Goal: Task Accomplishment & Management: Use online tool/utility

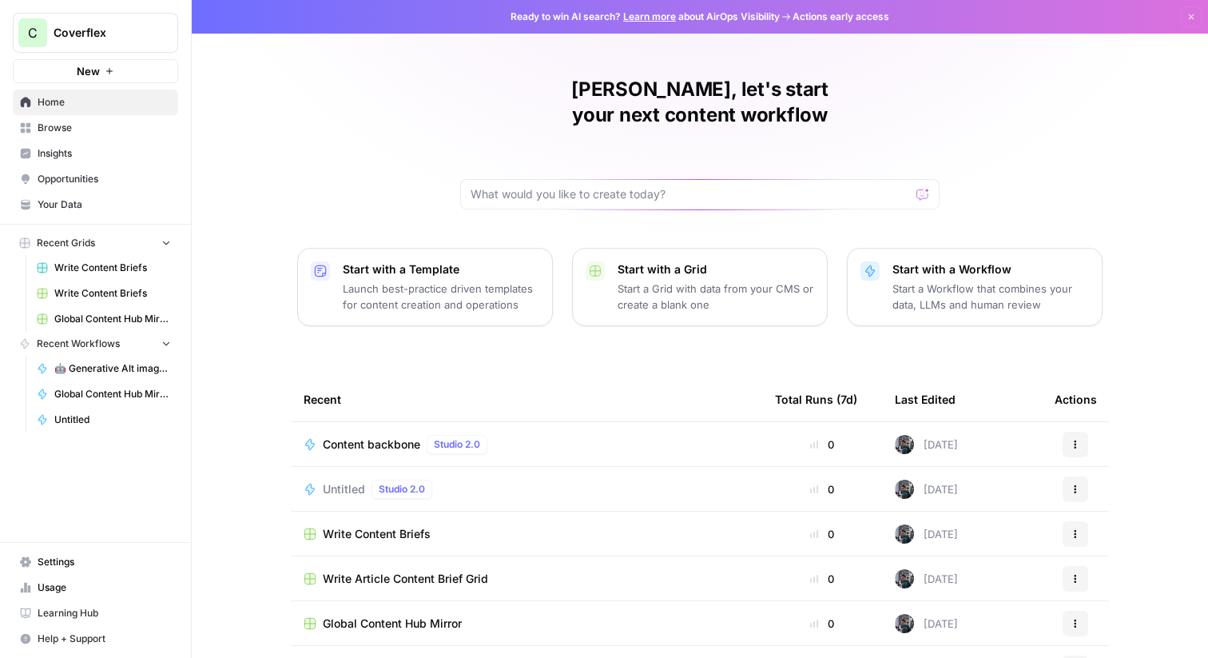
click at [361, 436] on span "Content backbone" at bounding box center [372, 444] width 98 height 16
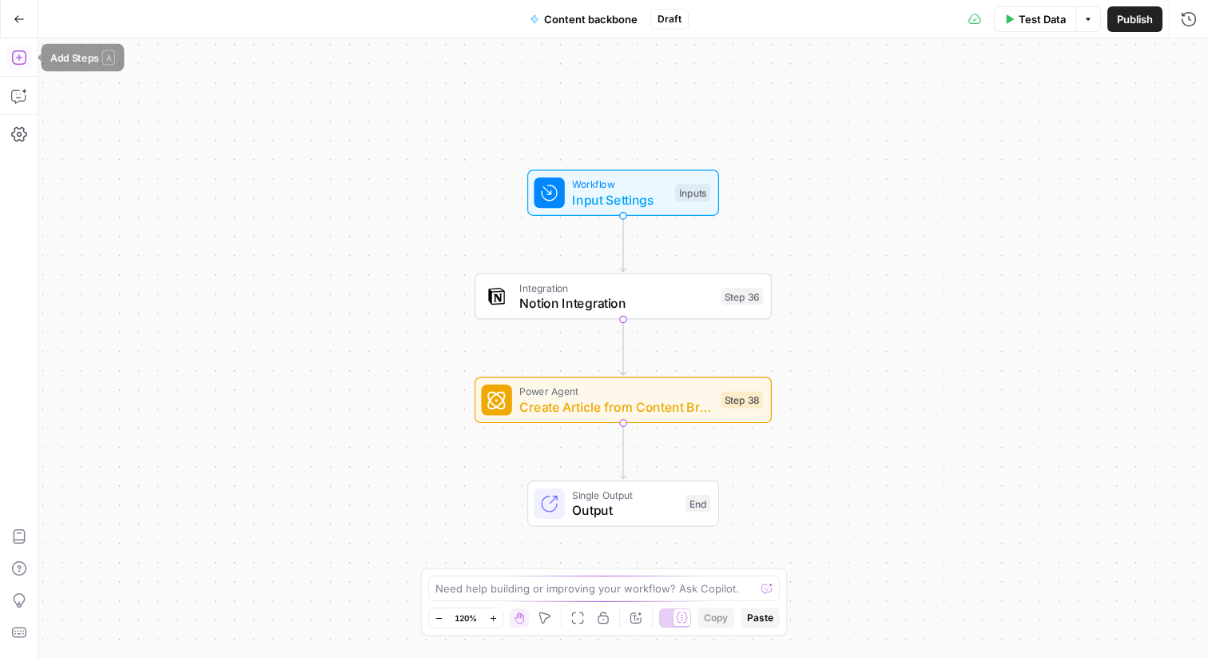
click at [18, 66] on button "Add Steps" at bounding box center [19, 58] width 26 height 26
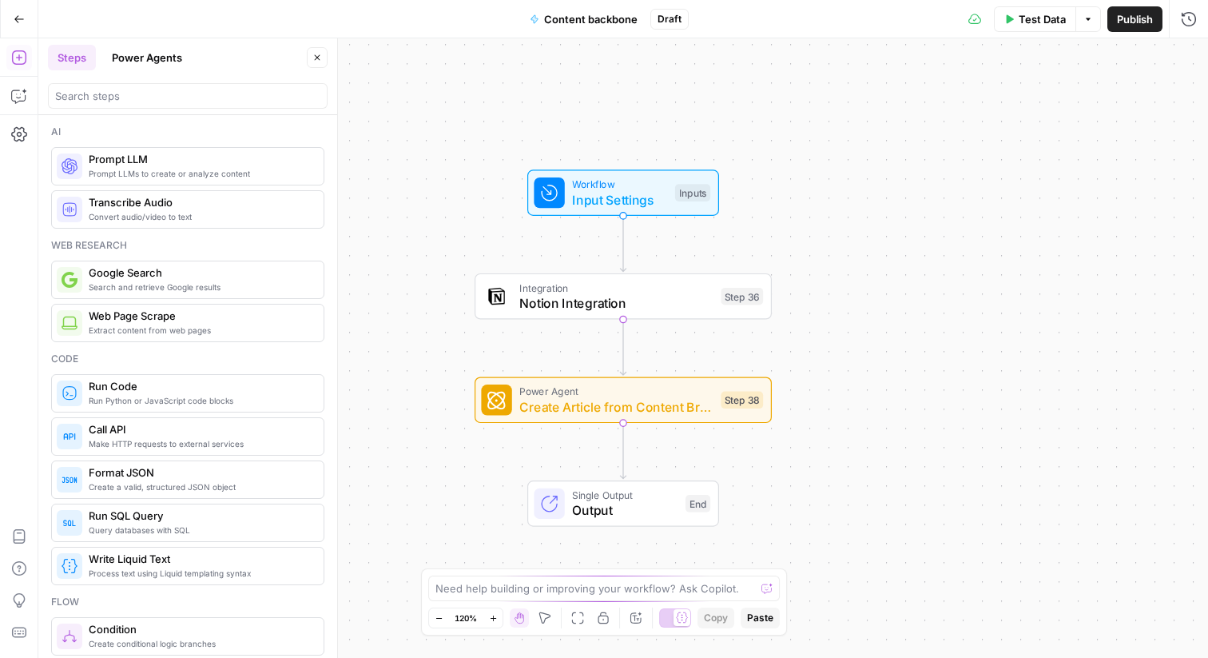
click at [126, 54] on button "Power Agents" at bounding box center [147, 58] width 90 height 26
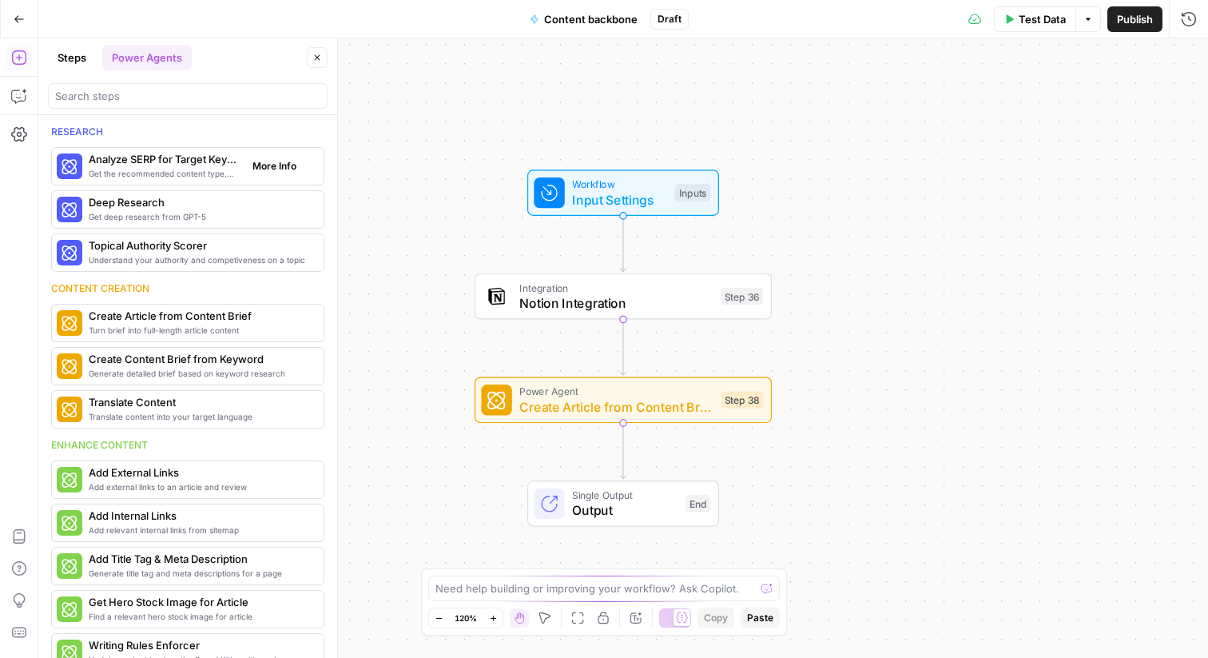
click at [185, 174] on span "Get the recommended content type, compare SERP headers, and analyze SERP patter…" at bounding box center [164, 173] width 151 height 13
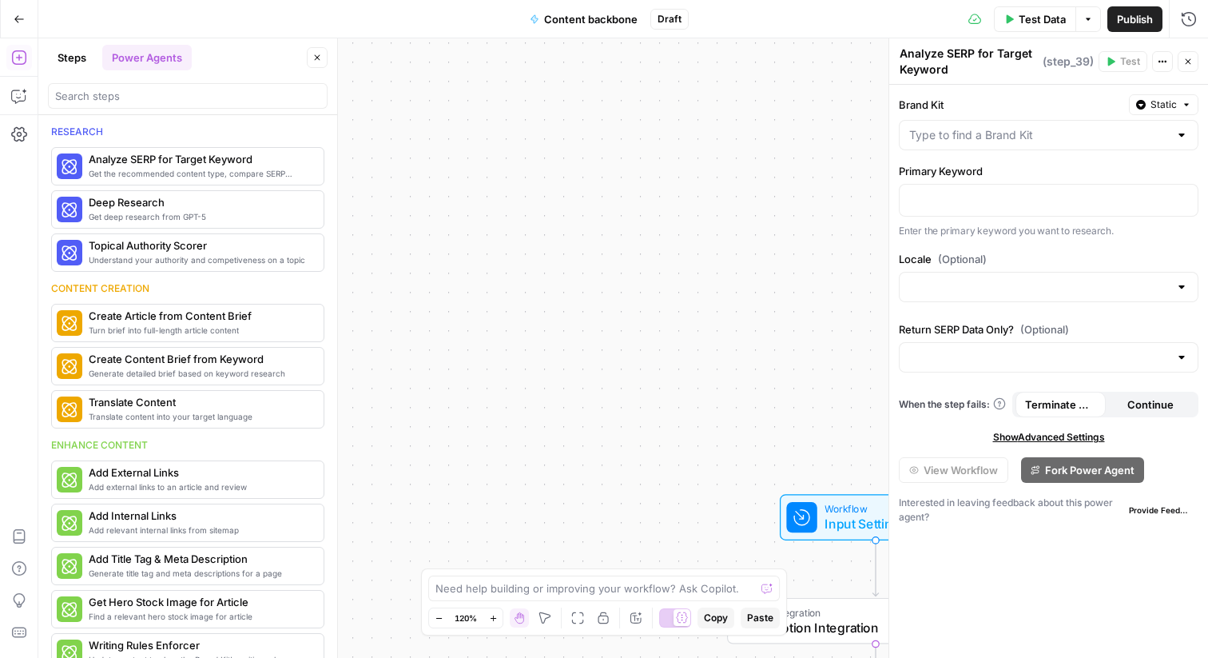
drag, startPoint x: 374, startPoint y: 139, endPoint x: 543, endPoint y: 368, distance: 285.2
click at [543, 368] on div "Workflow Input Settings Inputs Integration Notion Integration Step 36 Power Age…" at bounding box center [623, 347] width 1170 height 619
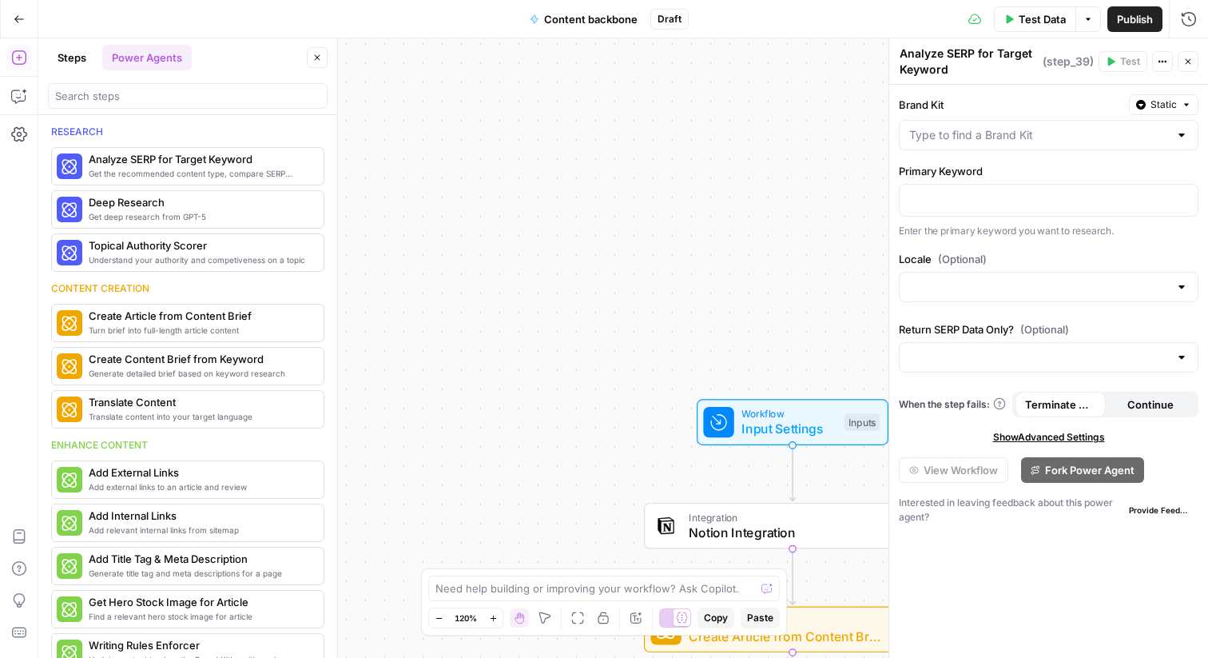
click at [22, 19] on icon "button" at bounding box center [19, 19] width 11 height 11
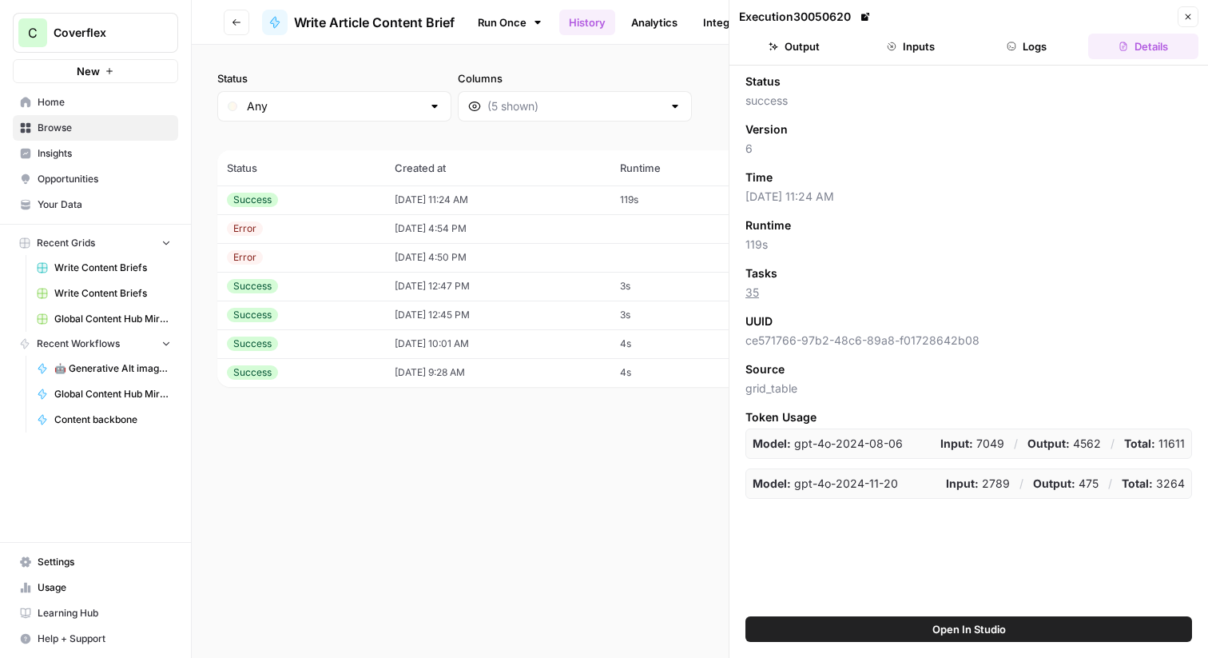
click at [1196, 12] on button "Close" at bounding box center [1188, 16] width 21 height 21
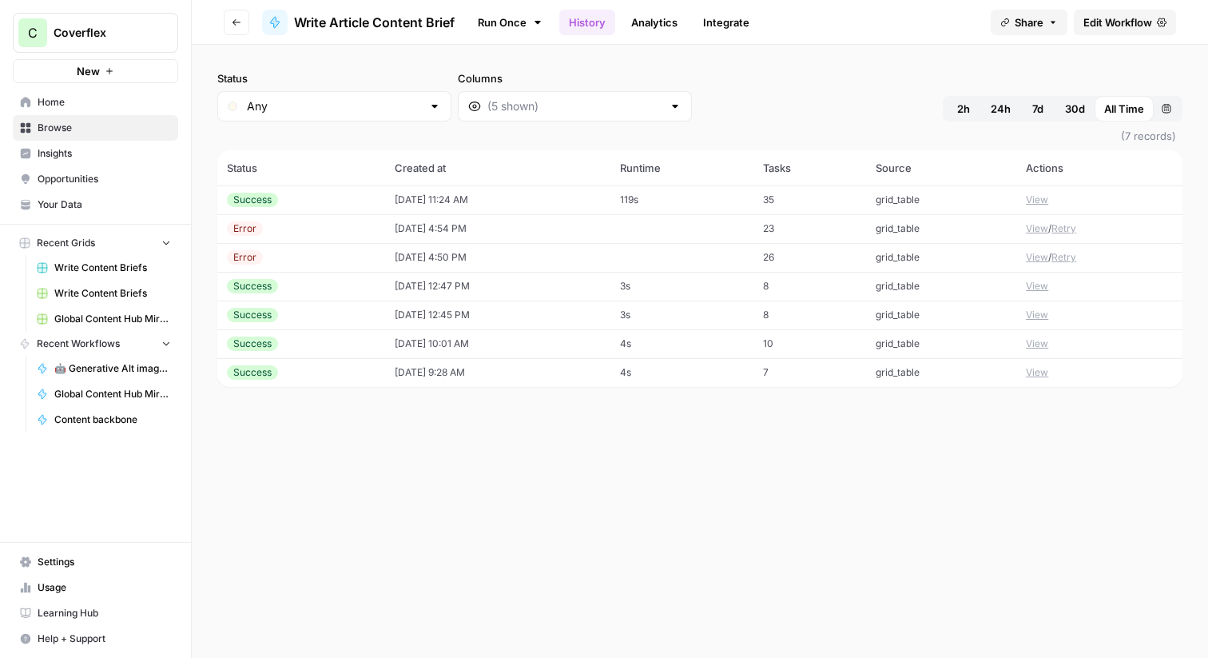
click at [408, 23] on span "Write Article Content Brief" at bounding box center [374, 22] width 161 height 19
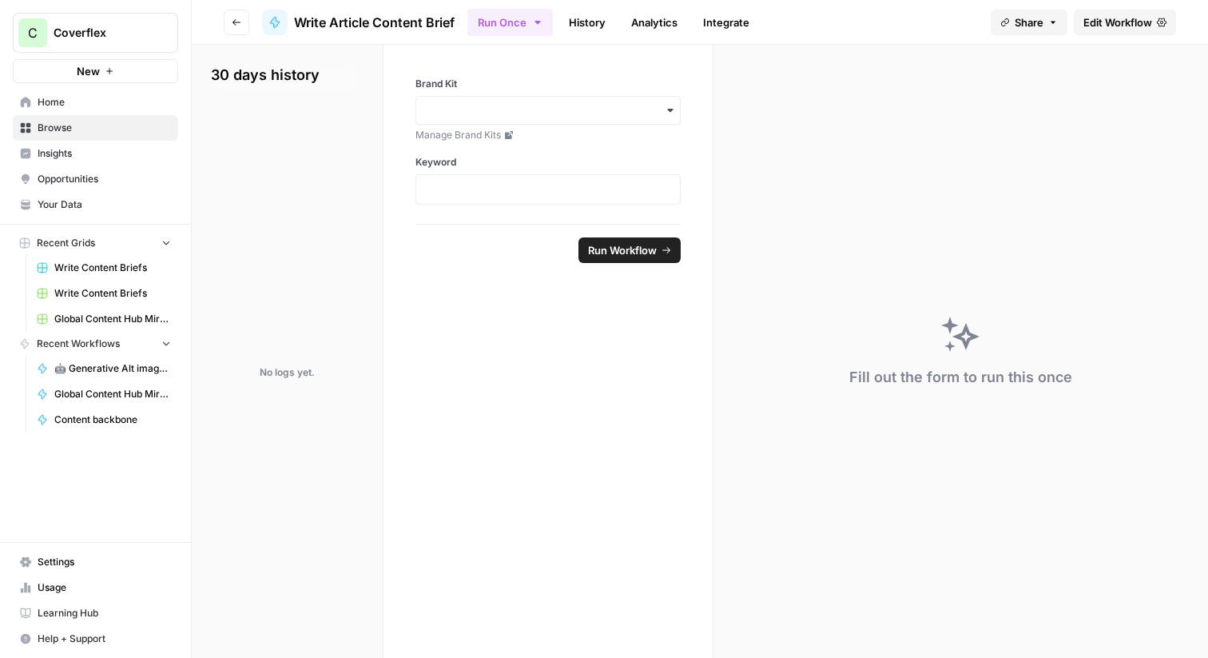
click at [235, 13] on button "Go back" at bounding box center [237, 23] width 26 height 26
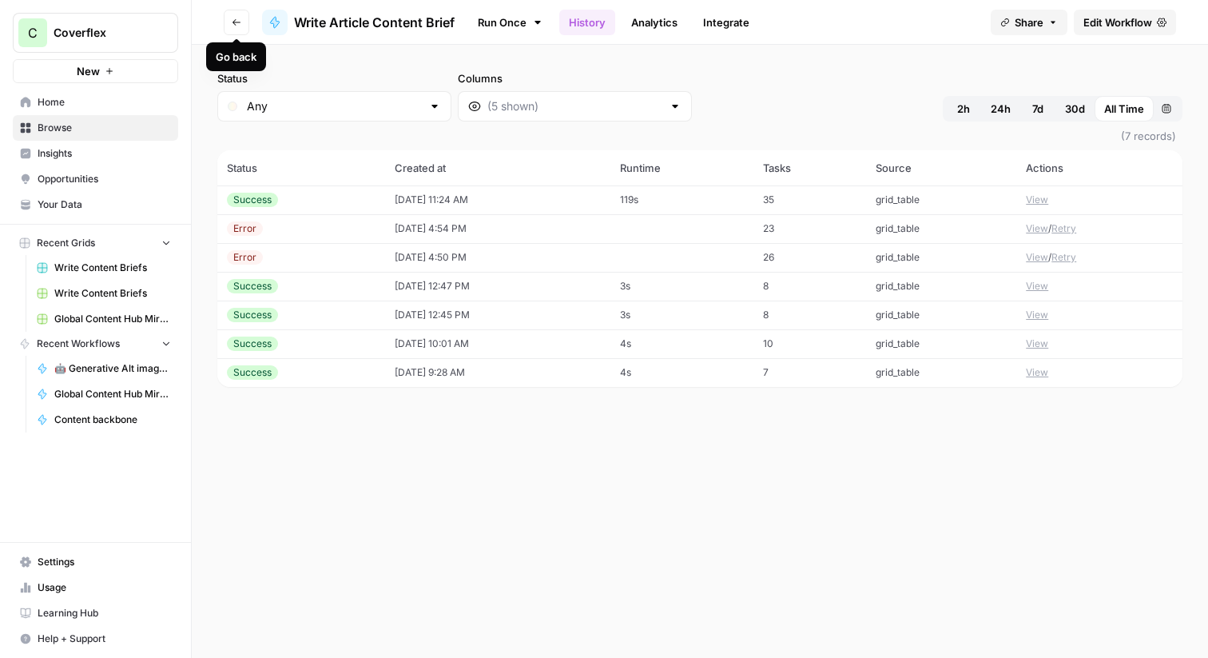
click at [243, 28] on button "Go back" at bounding box center [237, 23] width 26 height 26
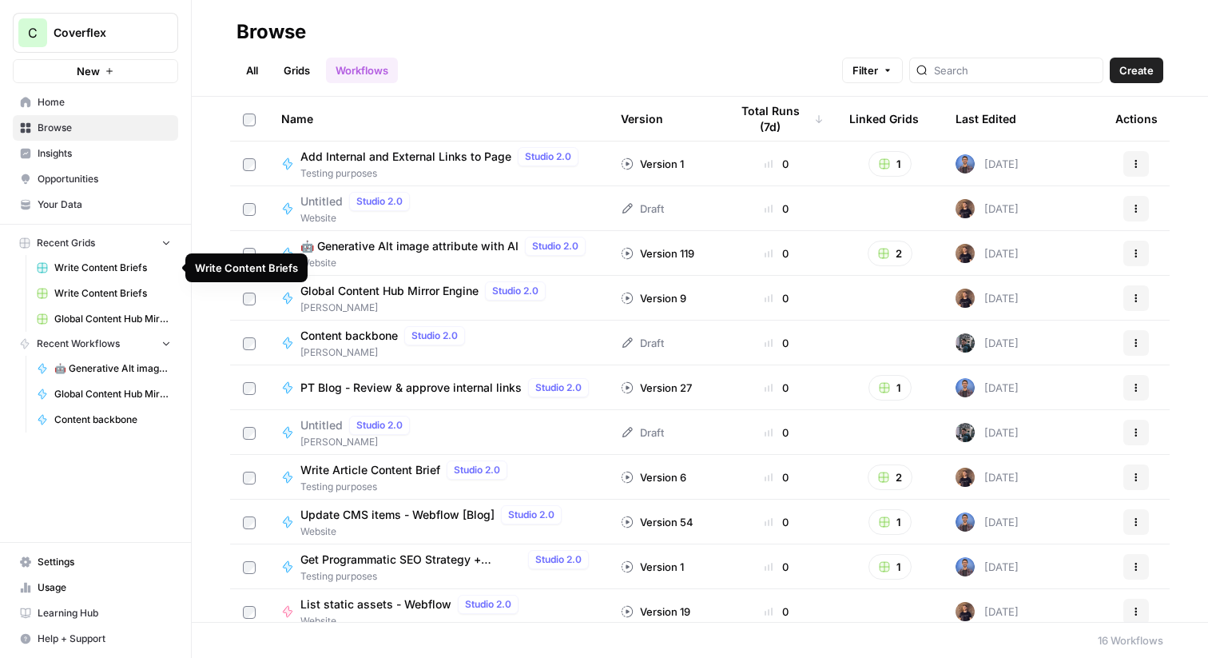
click at [104, 270] on span "Write Content Briefs" at bounding box center [112, 268] width 117 height 14
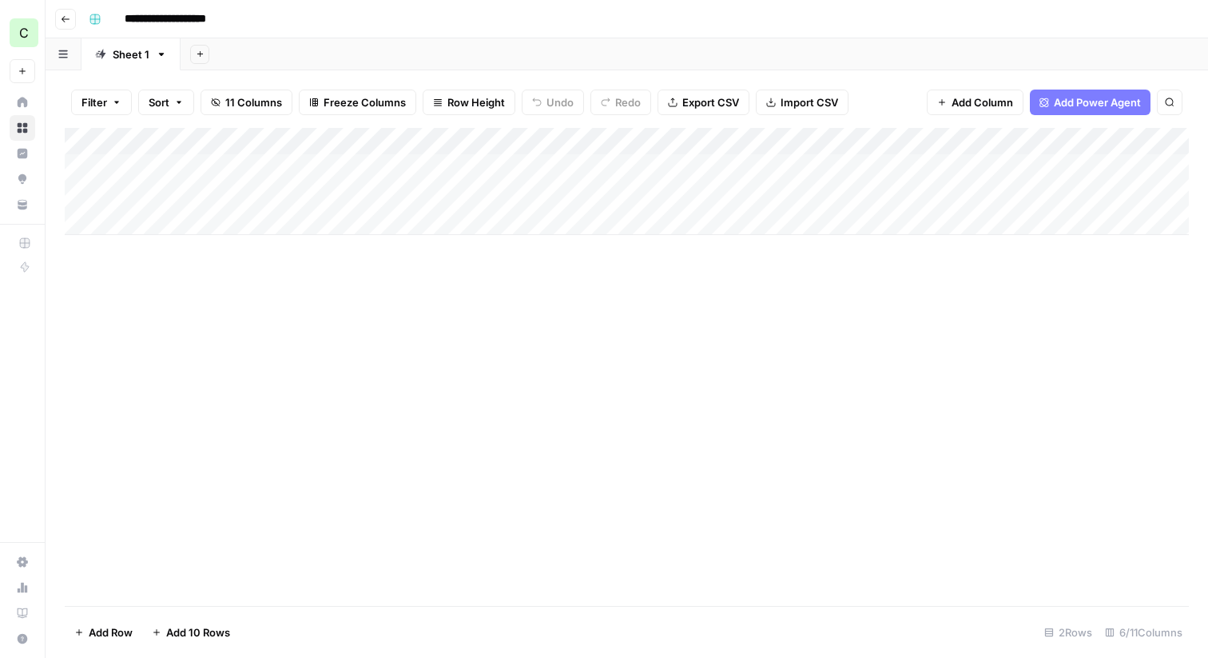
click at [568, 141] on div "Add Column" at bounding box center [627, 181] width 1124 height 107
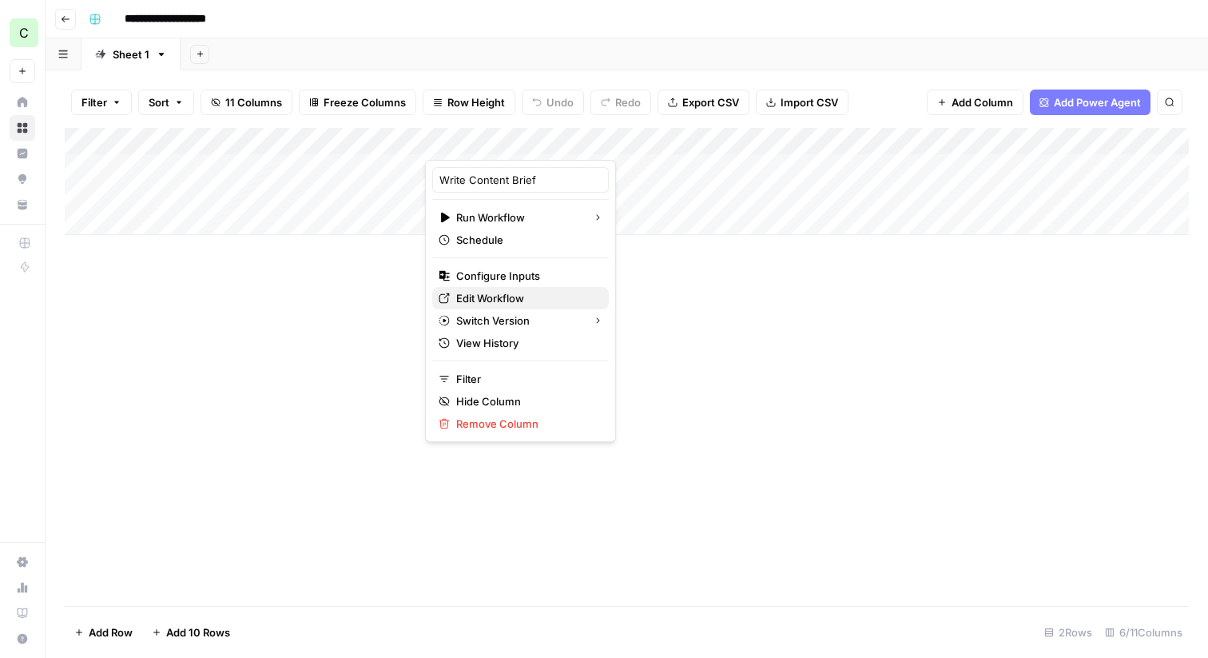
click at [525, 293] on span "Edit Workflow" at bounding box center [526, 298] width 140 height 16
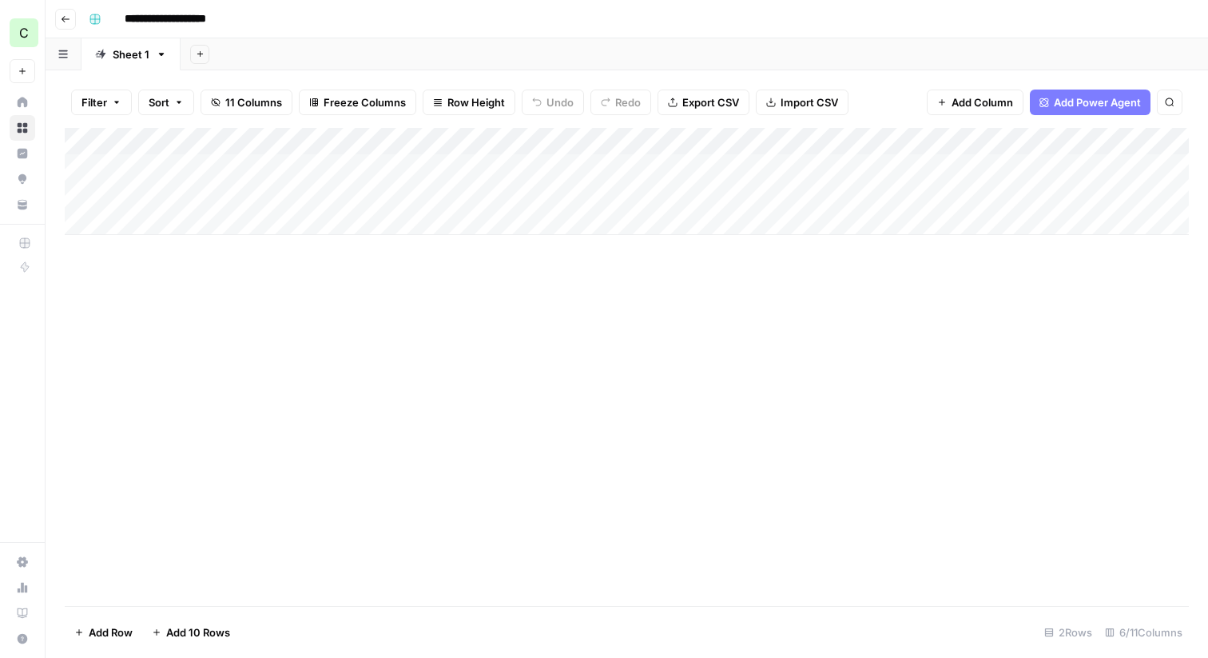
scroll to position [0, 128]
click at [1132, 141] on span "Add Column" at bounding box center [1152, 141] width 56 height 14
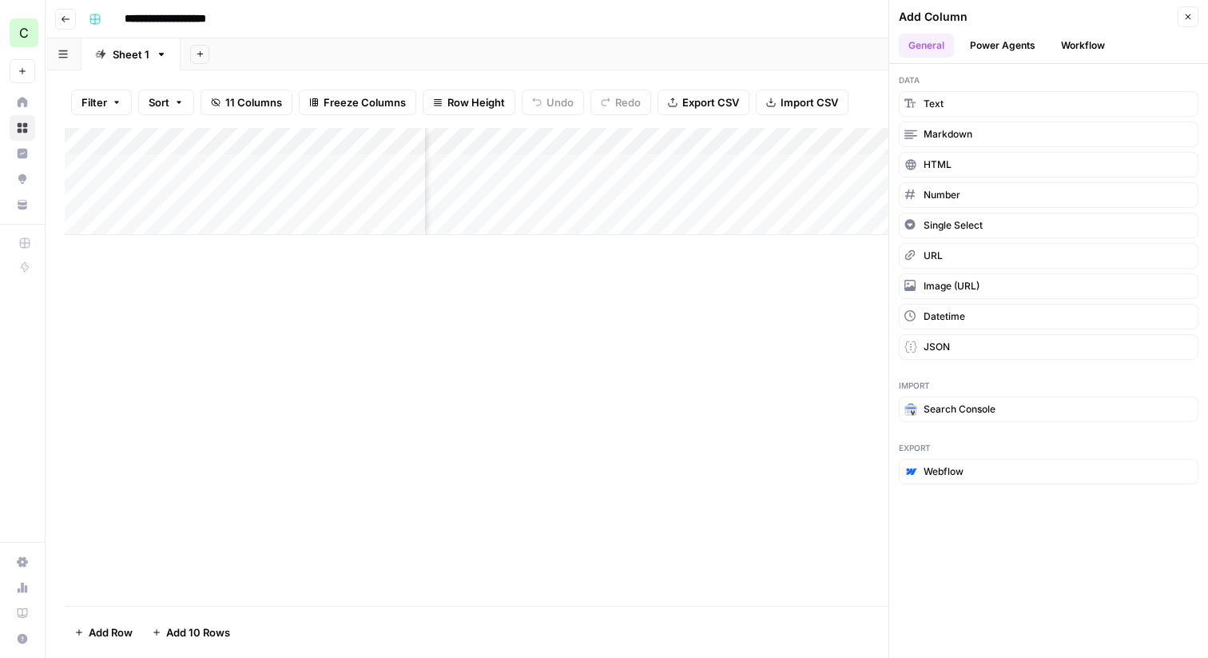
click at [1018, 56] on button "Power Agents" at bounding box center [1003, 46] width 85 height 24
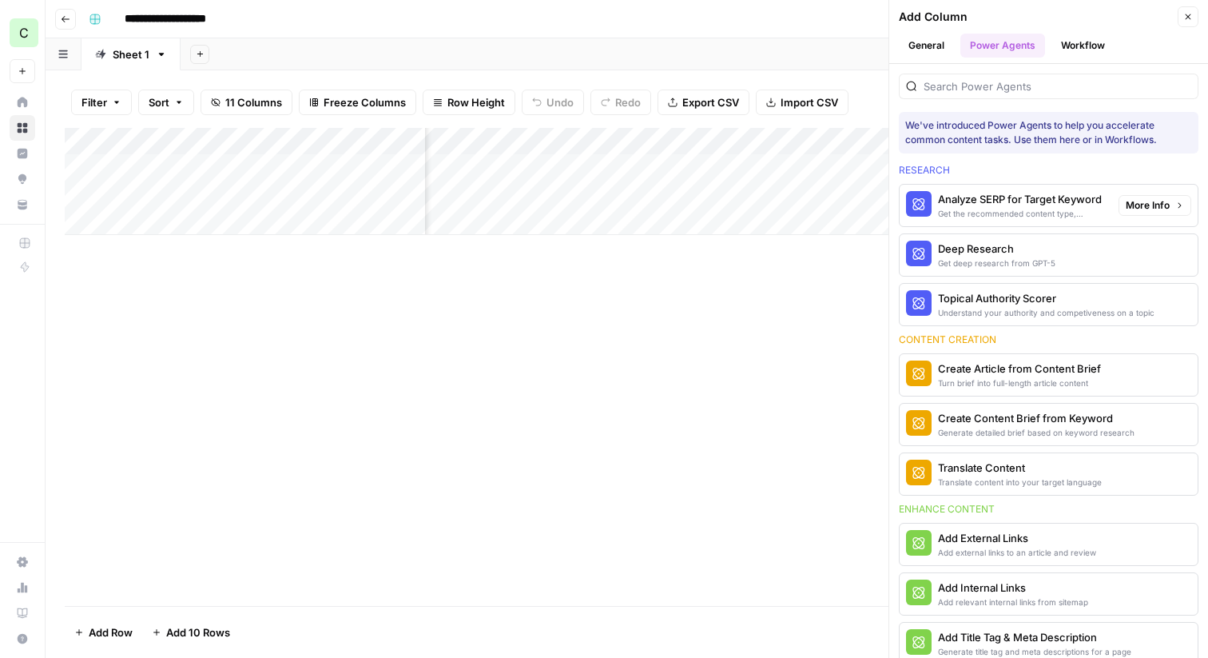
click at [1005, 204] on div "Analyze SERP for Target Keyword" at bounding box center [1022, 199] width 168 height 16
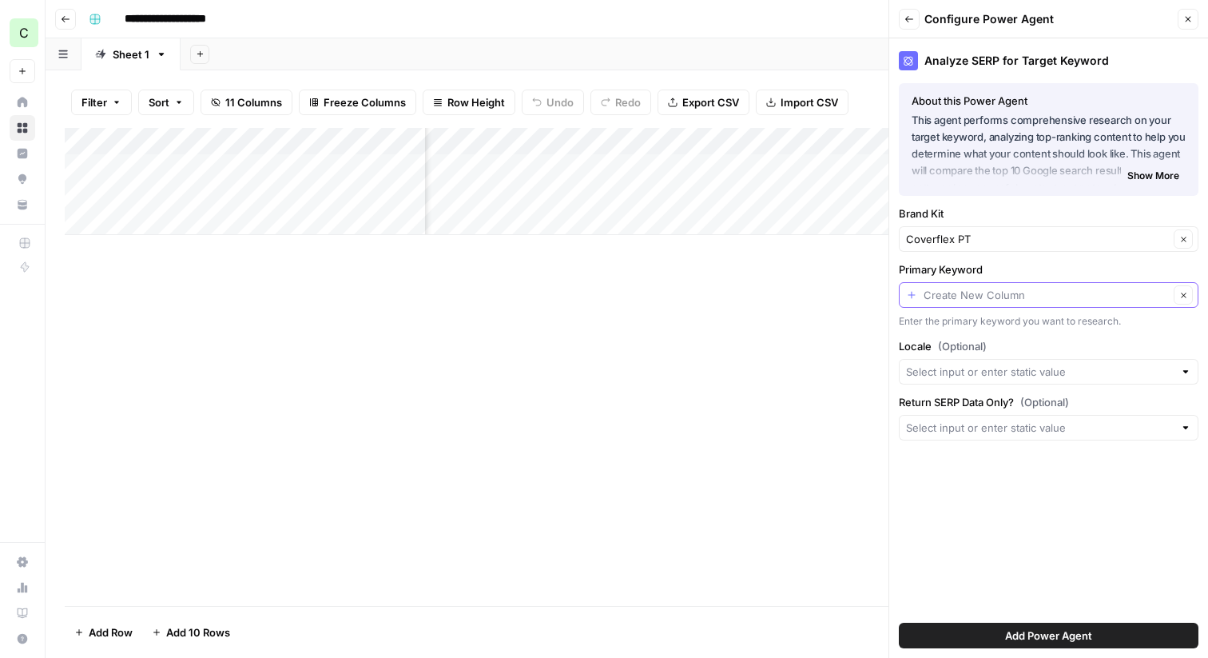
click at [1060, 291] on input "Primary Keyword" at bounding box center [1046, 295] width 245 height 16
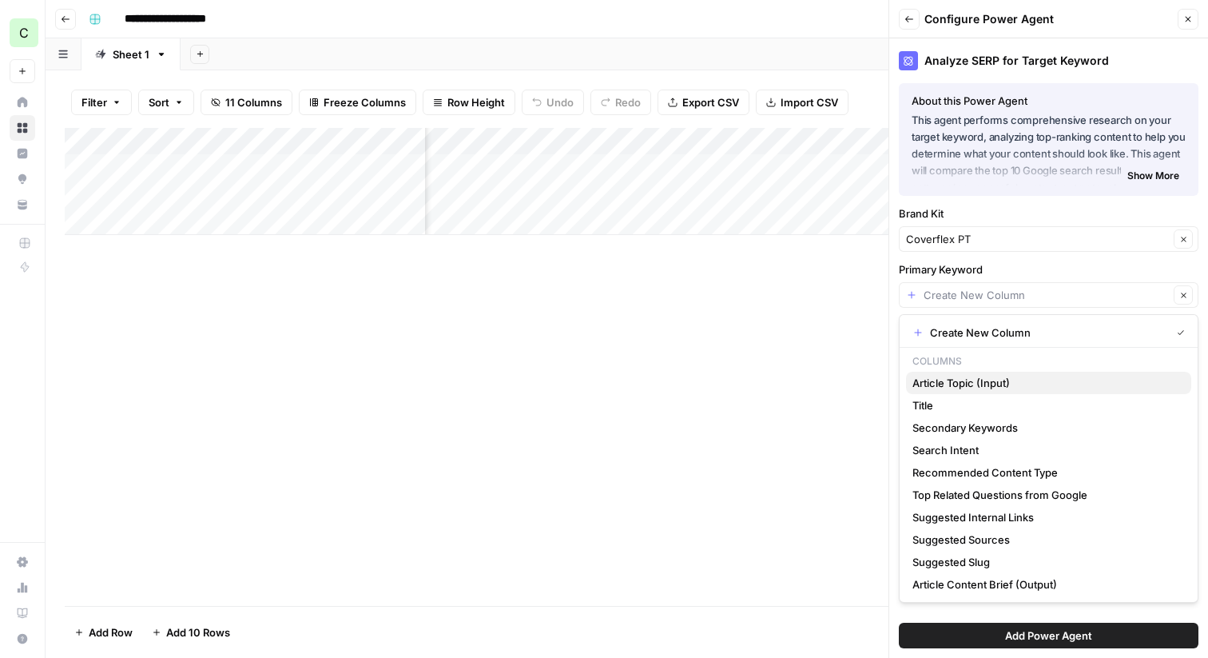
click at [1004, 384] on span "Article Topic (Input)" at bounding box center [1046, 383] width 266 height 16
type input "Article Topic (Input)"
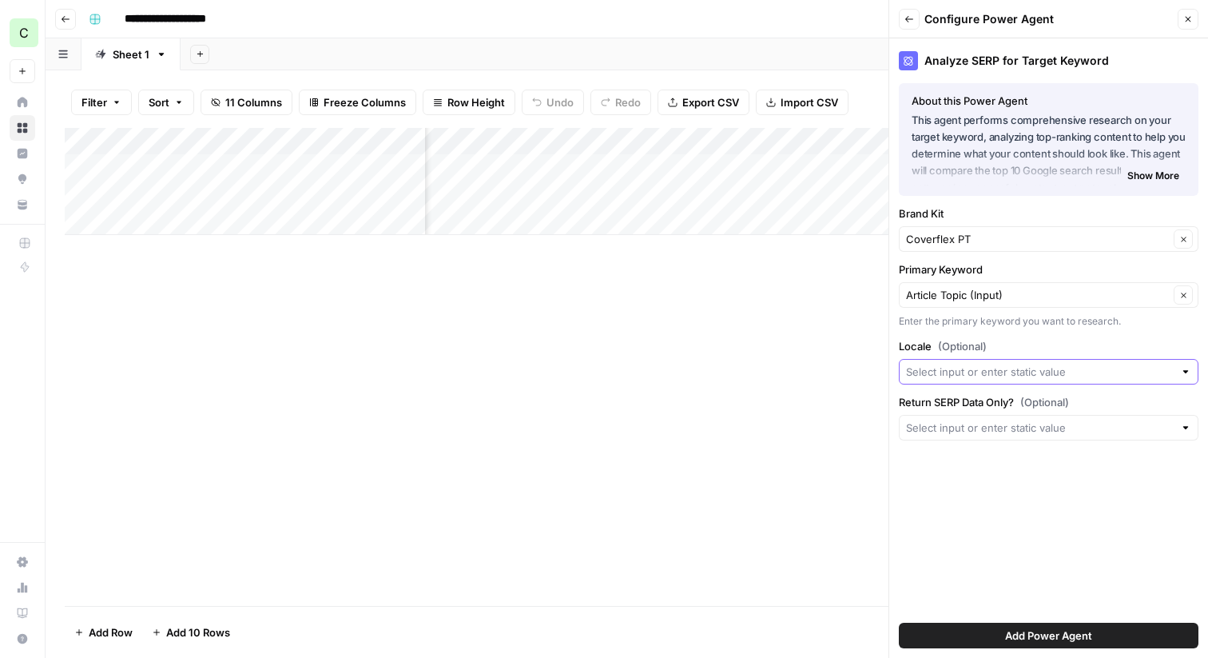
click at [989, 368] on input "Locale (Optional)" at bounding box center [1040, 372] width 268 height 16
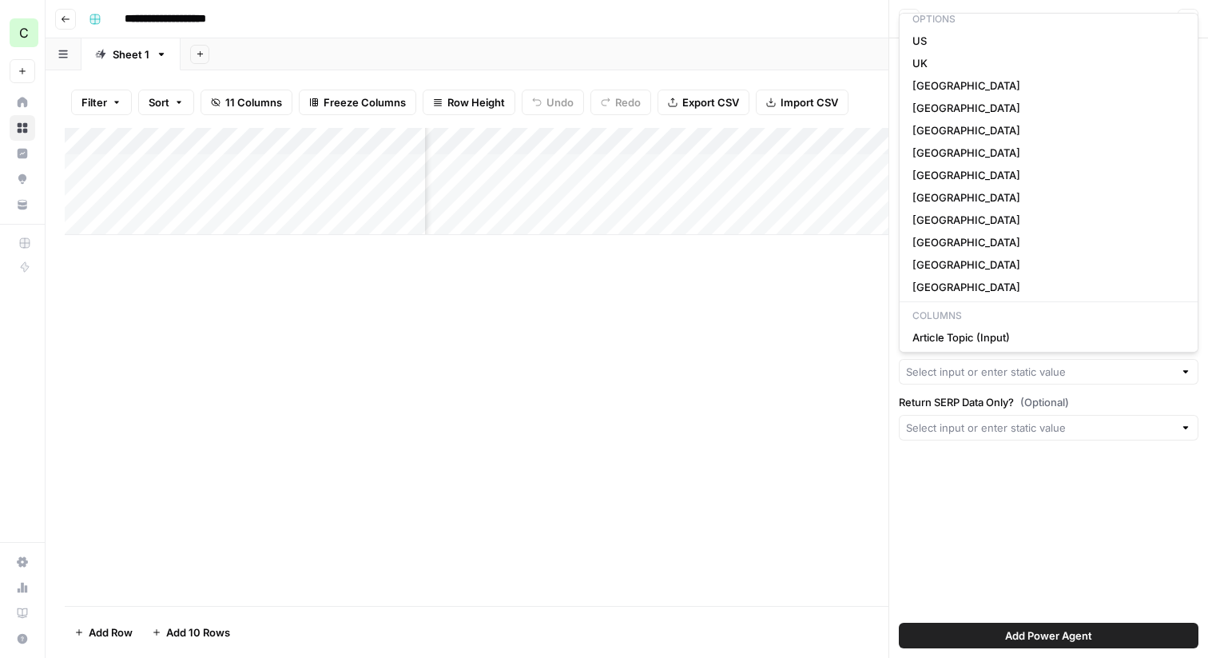
scroll to position [0, 0]
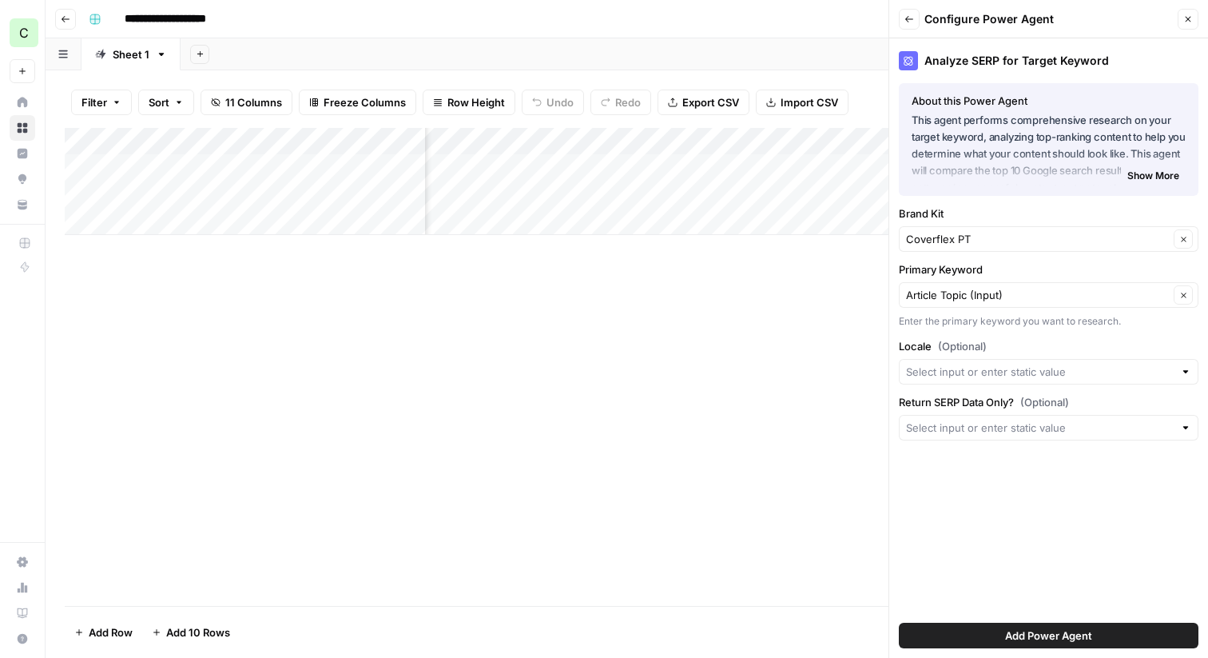
click at [1018, 587] on div "Analyze SERP for Target Keyword About this Power Agent This agent performs comp…" at bounding box center [1048, 347] width 319 height 619
click at [1040, 631] on span "Add Power Agent" at bounding box center [1048, 635] width 87 height 16
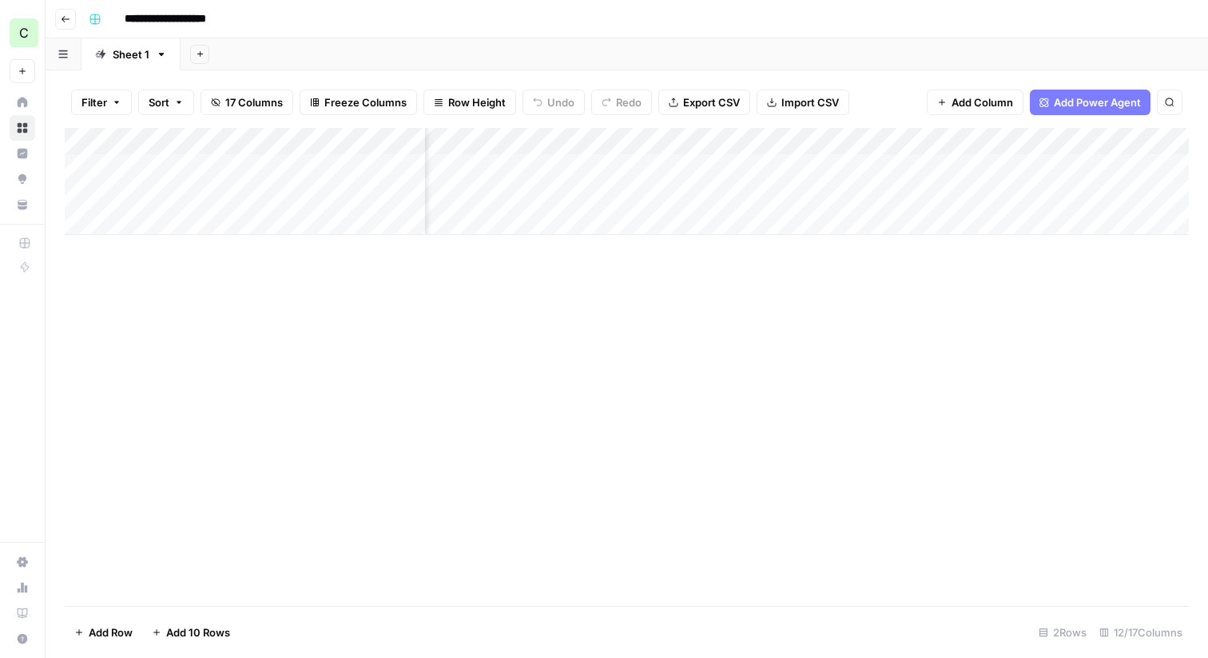
scroll to position [0, 527]
click at [909, 140] on div "Add Column" at bounding box center [627, 181] width 1124 height 107
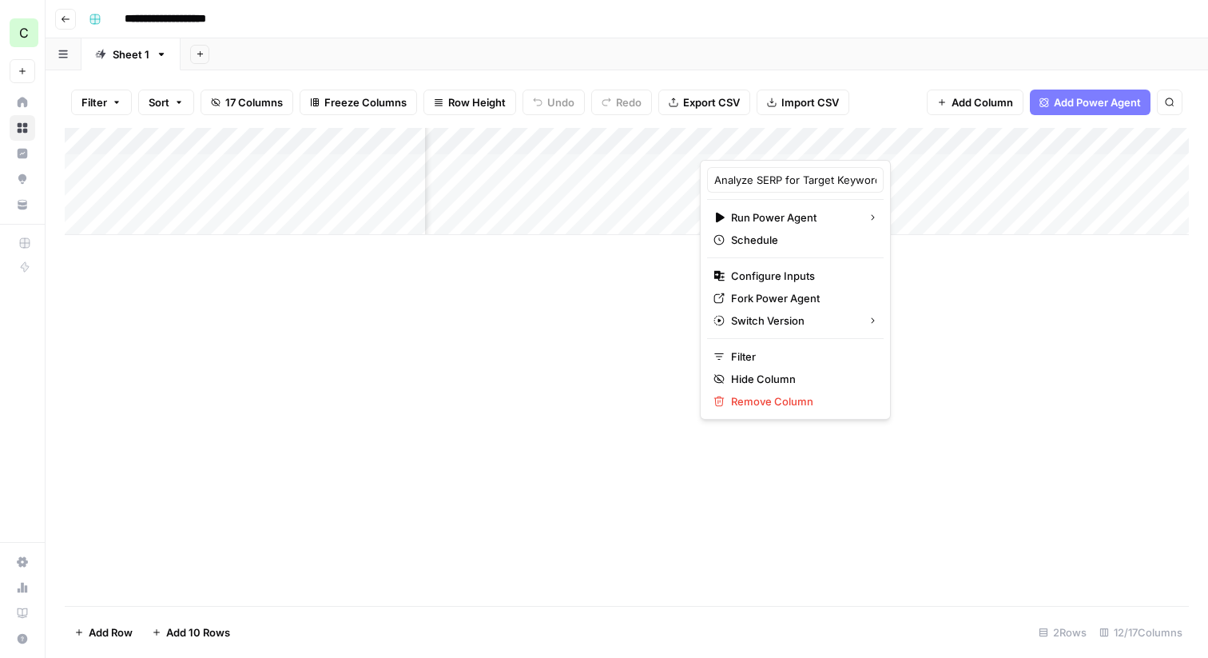
click at [909, 162] on div "Add Column" at bounding box center [627, 181] width 1124 height 107
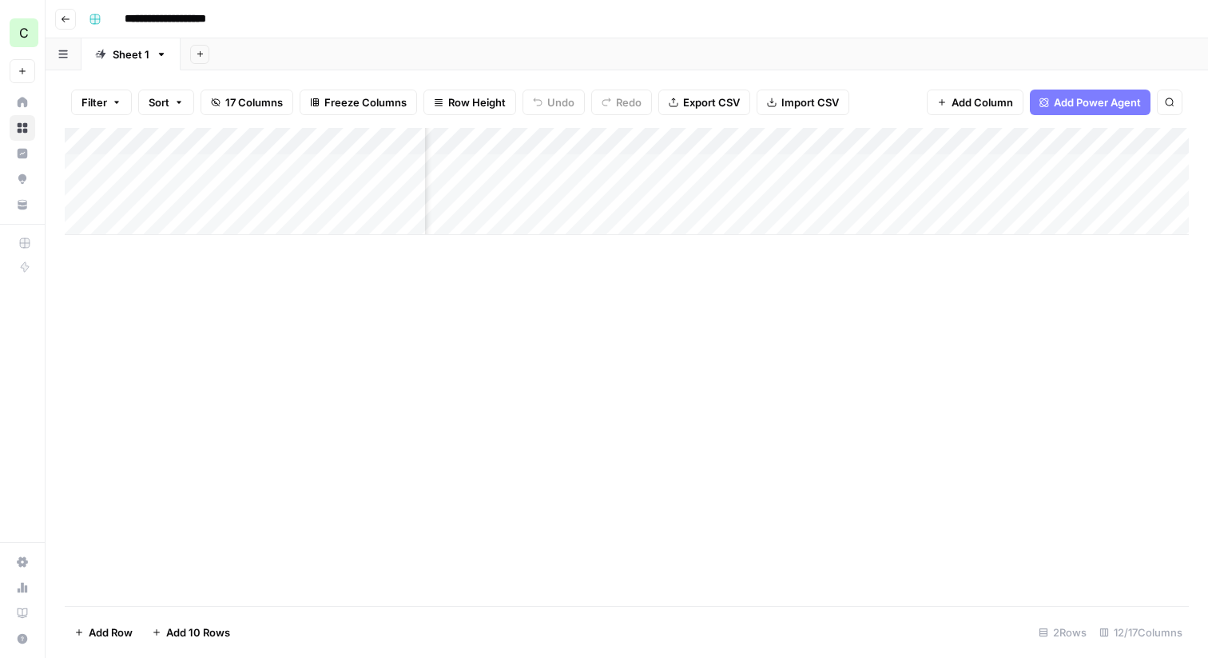
click at [811, 168] on div "Add Column" at bounding box center [627, 181] width 1124 height 107
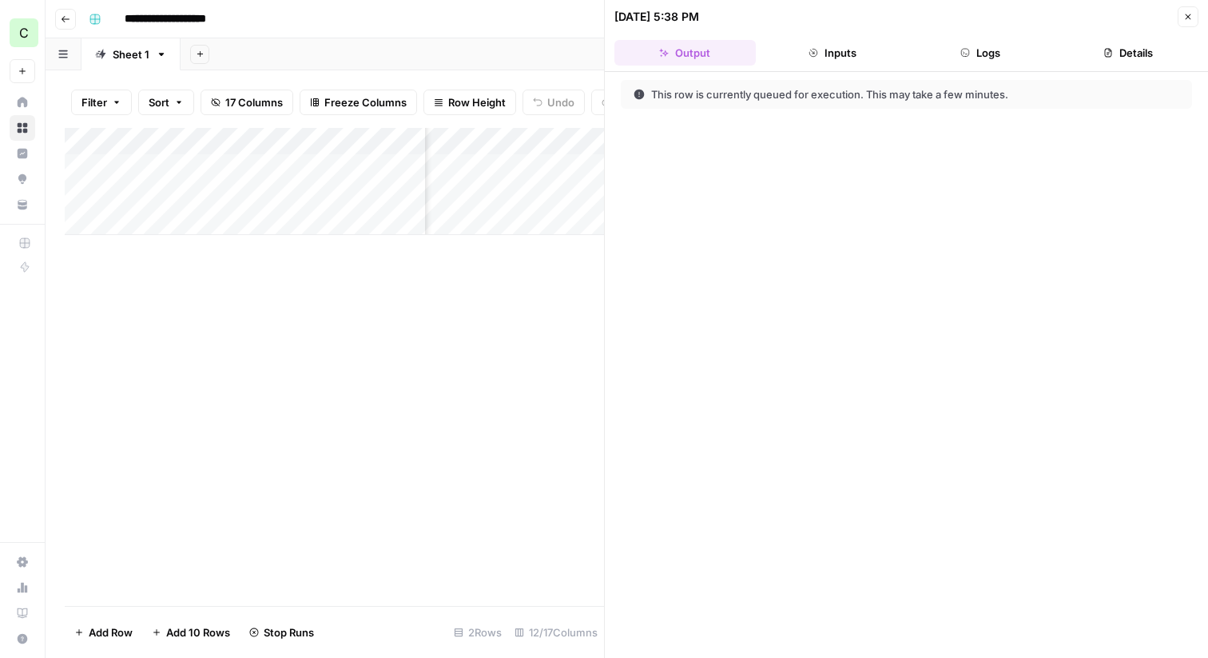
click at [798, 37] on header "[DATE] 5:38 PM Close Output Inputs Logs Details" at bounding box center [906, 36] width 603 height 72
click at [825, 55] on button "Inputs" at bounding box center [832, 53] width 141 height 26
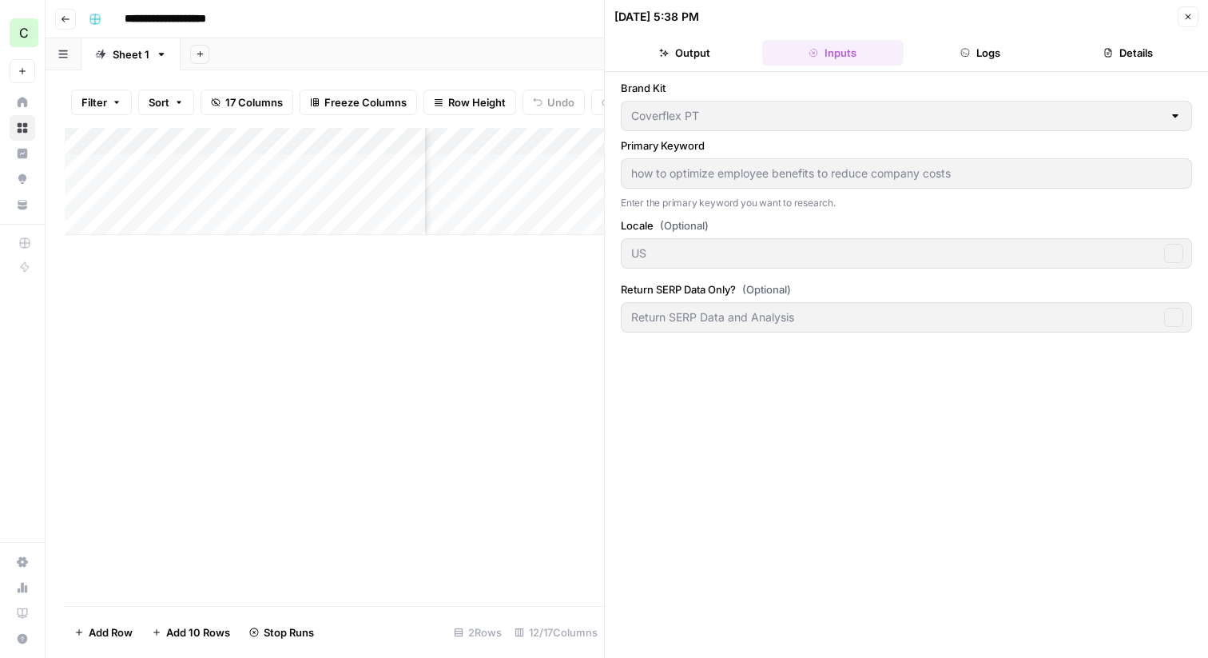
click at [997, 53] on button "Logs" at bounding box center [980, 53] width 141 height 26
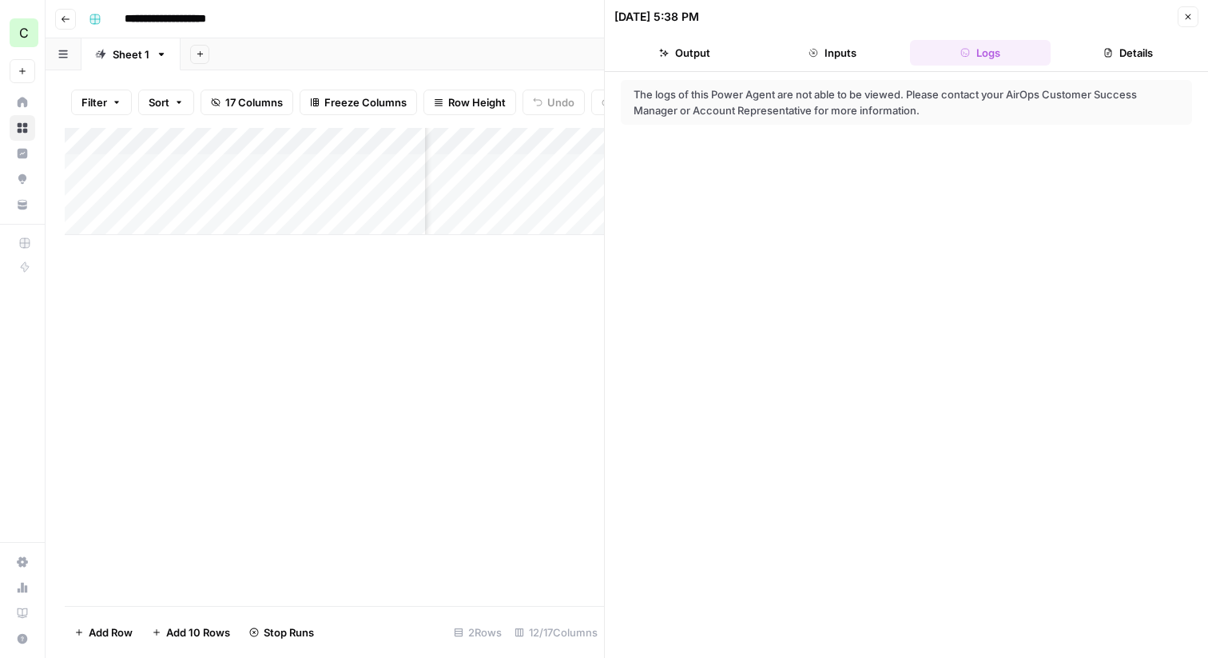
click at [534, 47] on div "Add Sheet" at bounding box center [695, 54] width 1028 height 32
click at [729, 57] on button "Output" at bounding box center [685, 53] width 141 height 26
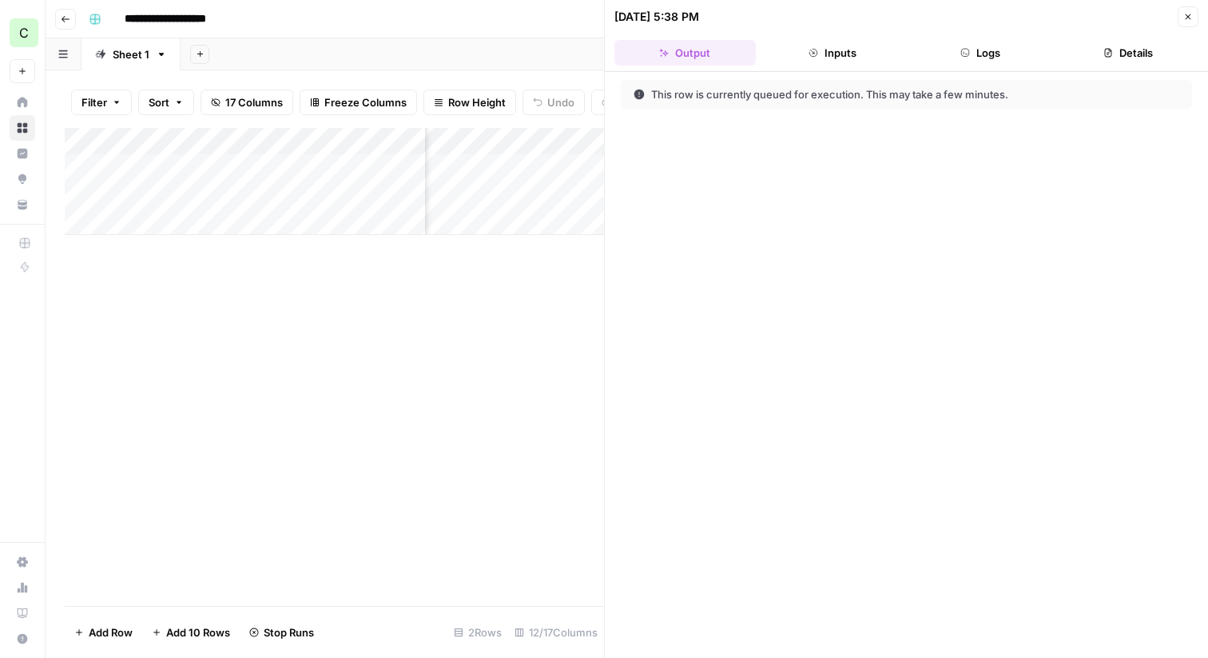
click at [832, 61] on button "Inputs" at bounding box center [832, 53] width 141 height 26
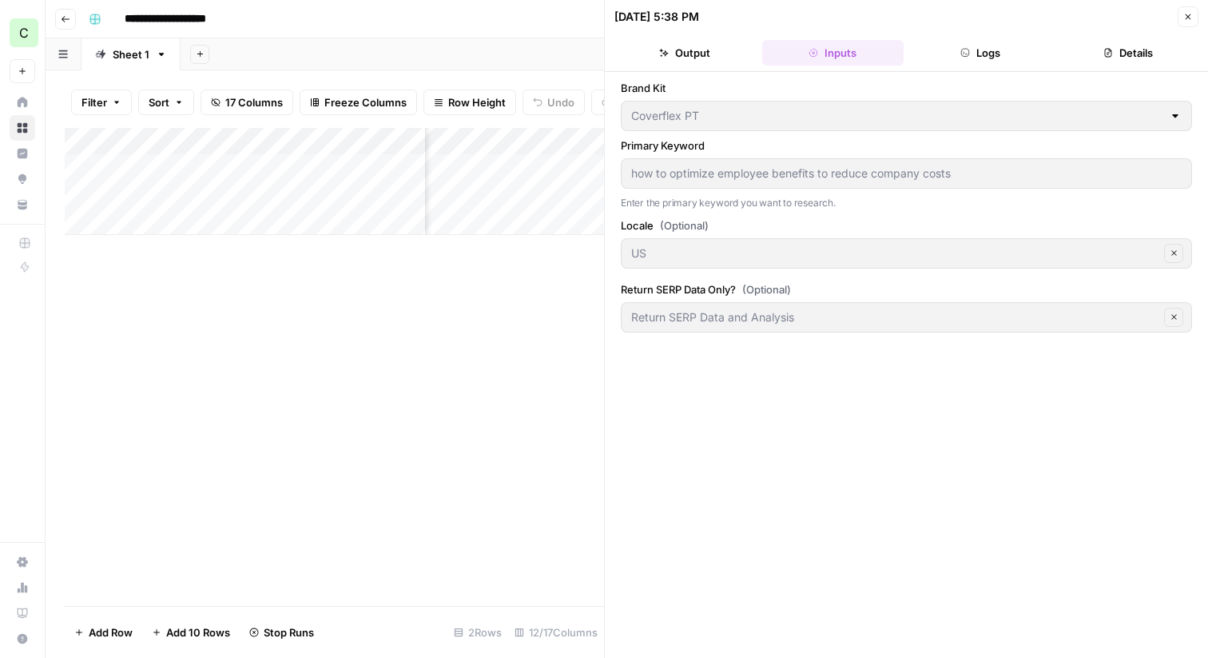
click at [559, 78] on div "Filter Sort 17 Columns Freeze Columns Row Height Undo Redo Export CSV Import CS…" at bounding box center [334, 102] width 539 height 51
click at [1188, 9] on button "Close" at bounding box center [1188, 16] width 21 height 21
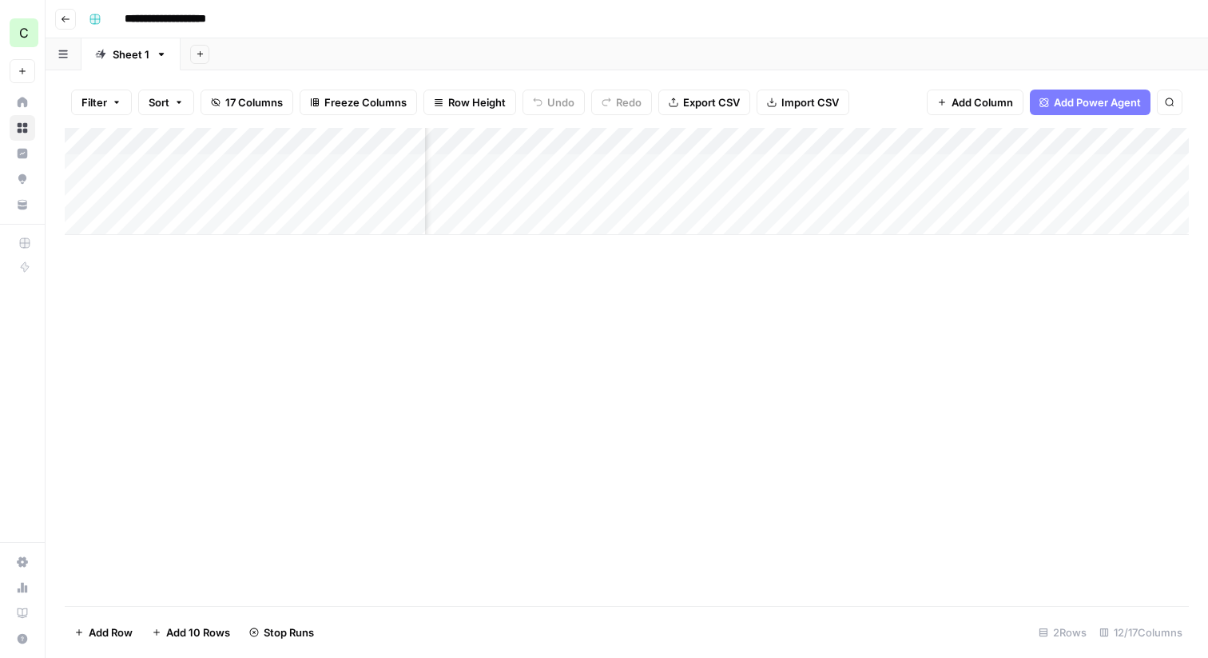
scroll to position [0, 1089]
click at [1110, 139] on icon "button" at bounding box center [1115, 142] width 10 height 10
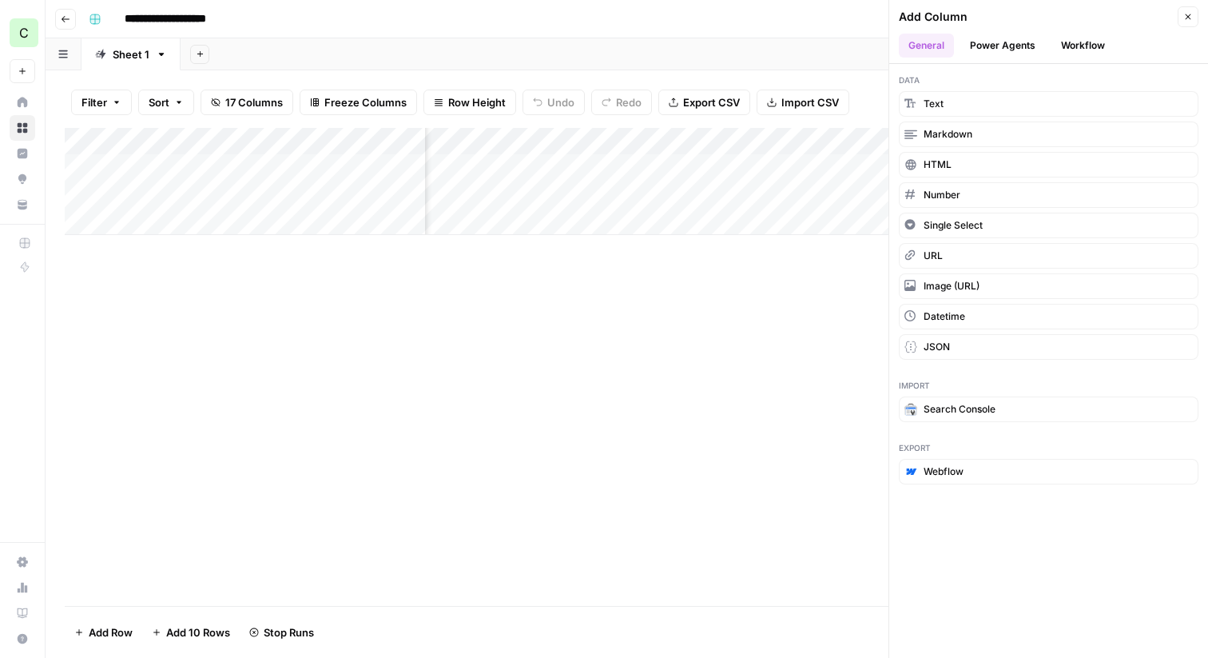
click at [1018, 45] on button "Power Agents" at bounding box center [1003, 46] width 85 height 24
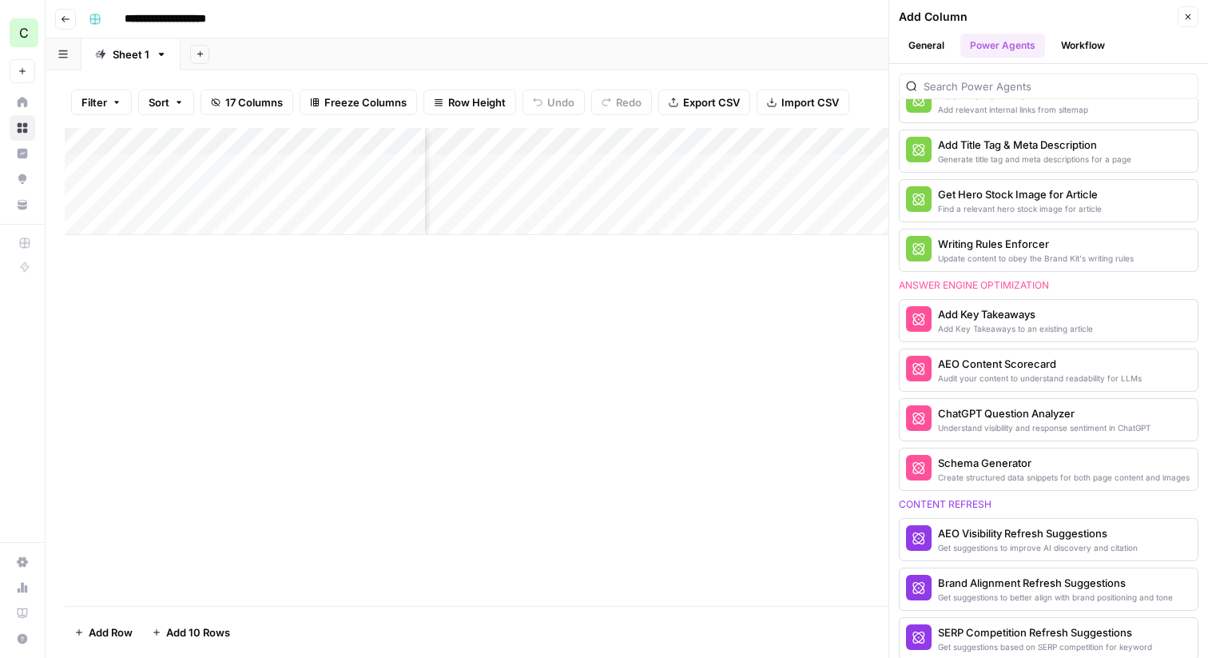
scroll to position [0, 0]
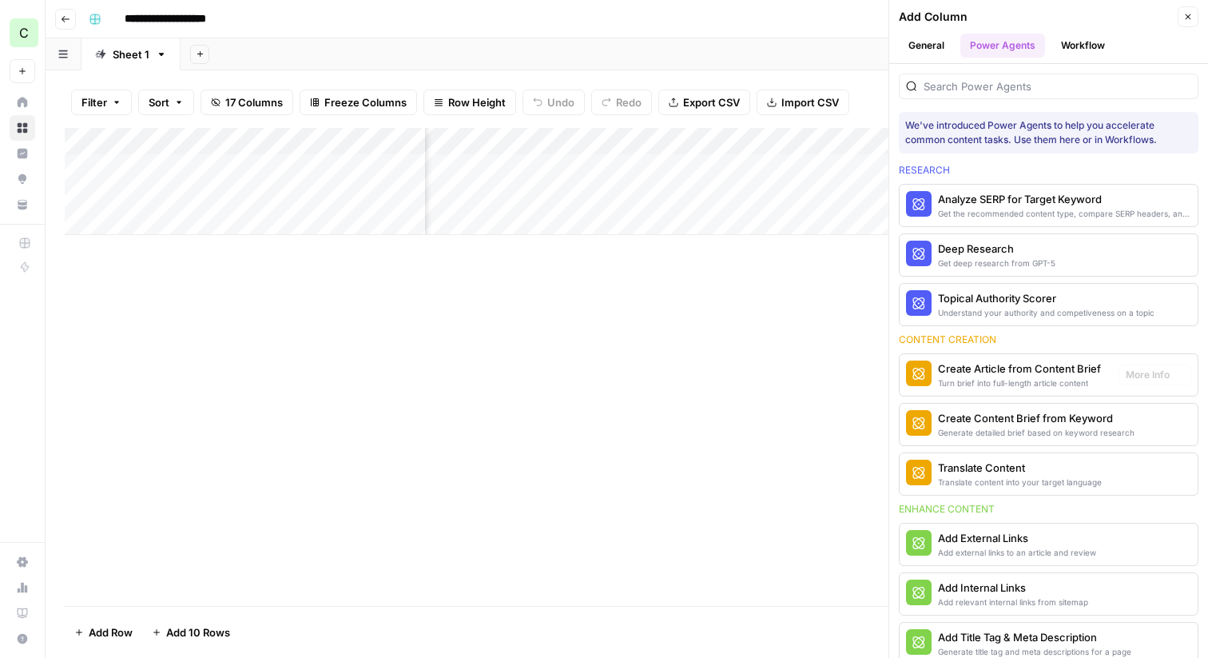
click at [725, 388] on div "Add Column" at bounding box center [627, 367] width 1124 height 478
click at [1186, 10] on button "Close" at bounding box center [1188, 16] width 21 height 21
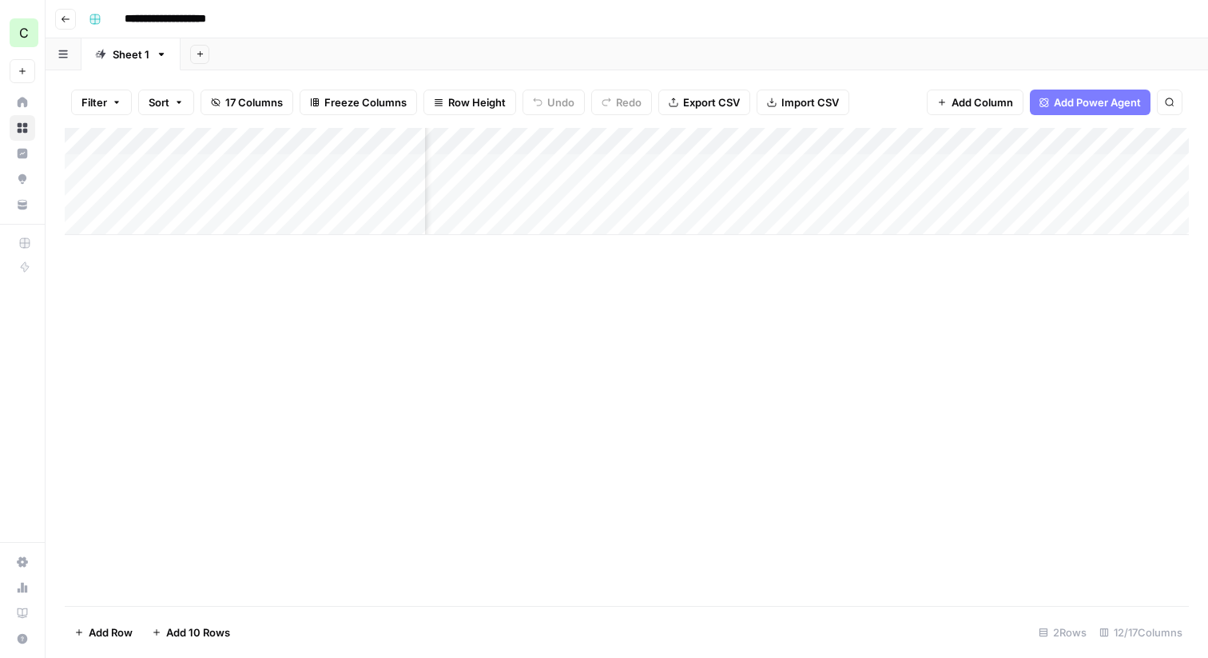
scroll to position [0, 536]
click at [900, 169] on div "Add Column" at bounding box center [627, 181] width 1124 height 107
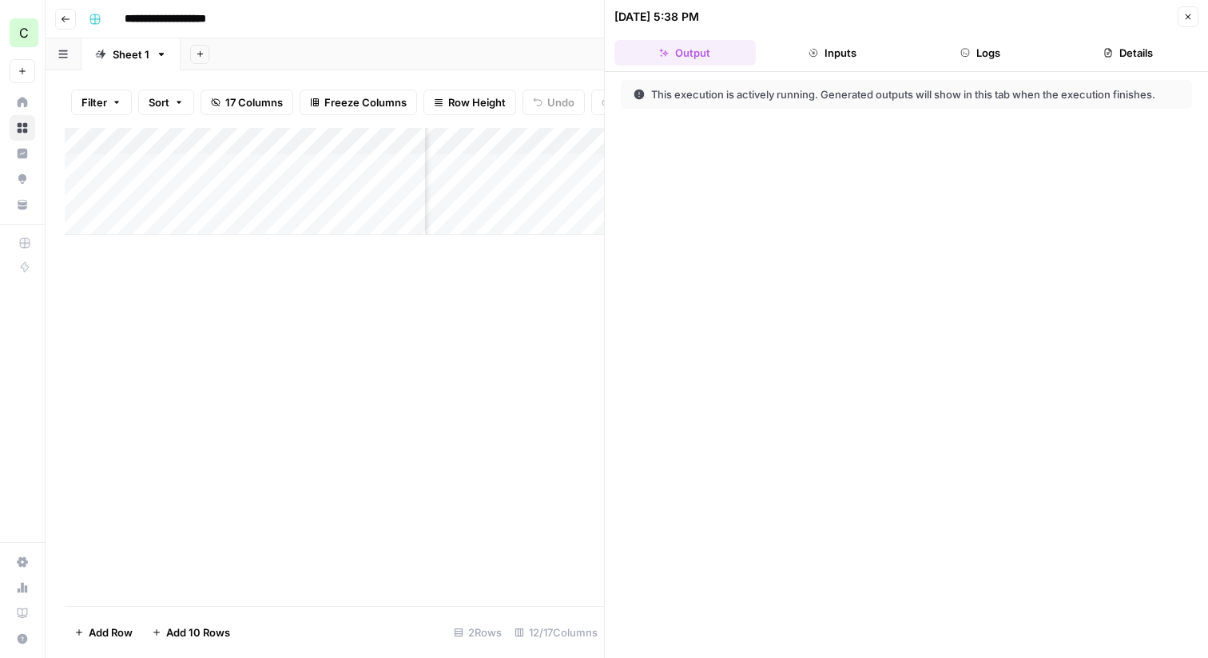
click at [827, 62] on button "Inputs" at bounding box center [832, 53] width 141 height 26
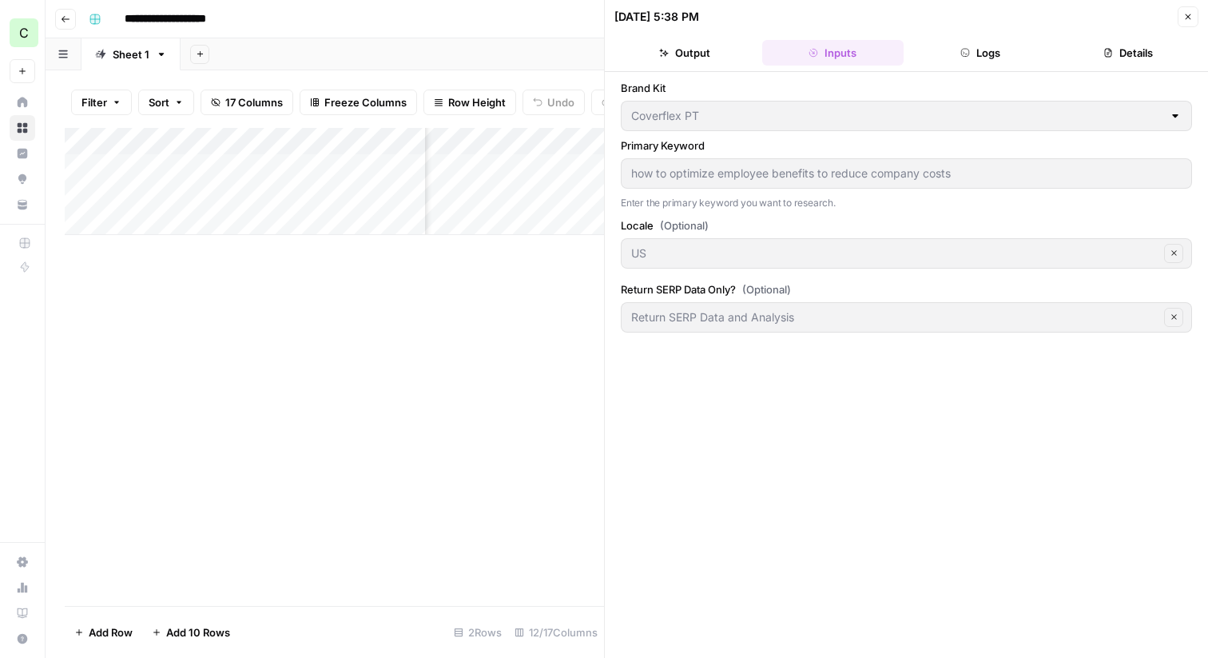
click at [942, 54] on button "Logs" at bounding box center [980, 53] width 141 height 26
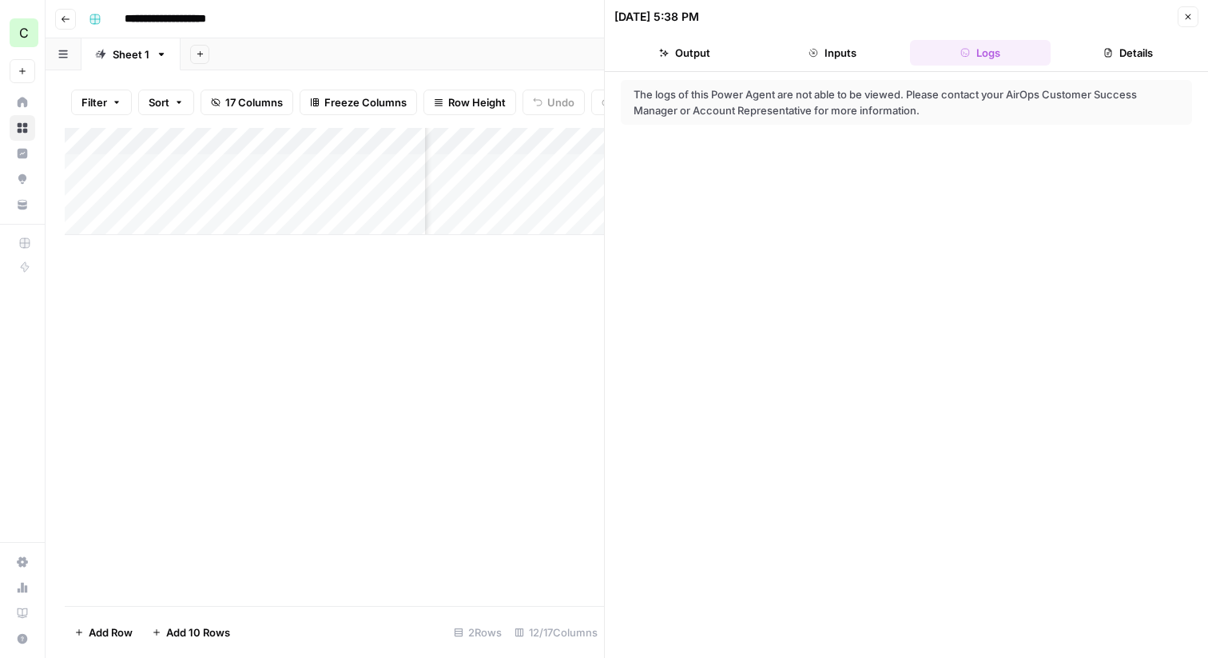
click at [1184, 16] on icon "button" at bounding box center [1189, 17] width 10 height 10
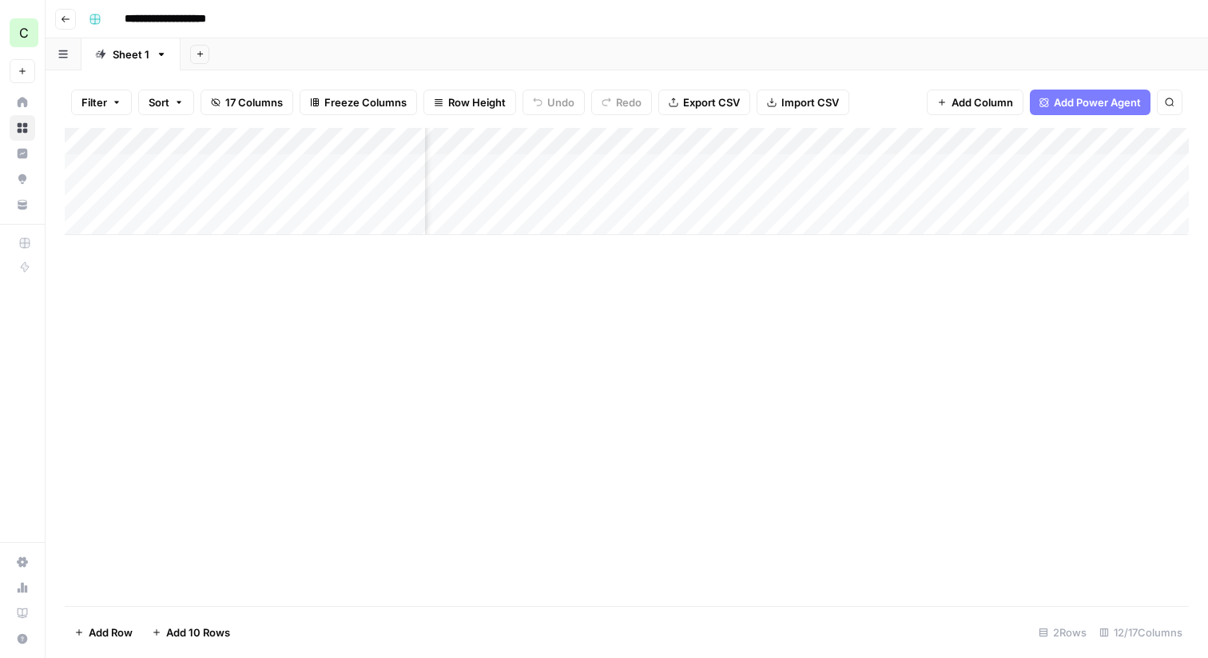
scroll to position [0, 622]
